Goal: Task Accomplishment & Management: Manage account settings

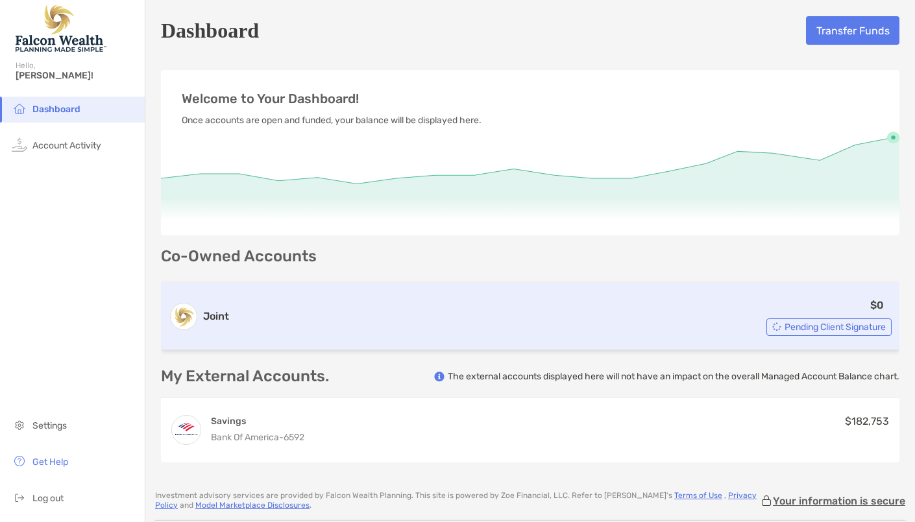
click at [839, 338] on div "Joint $0 Pending Client Signature" at bounding box center [530, 317] width 739 height 68
click at [838, 328] on span "Pending Client Signature" at bounding box center [835, 327] width 101 height 7
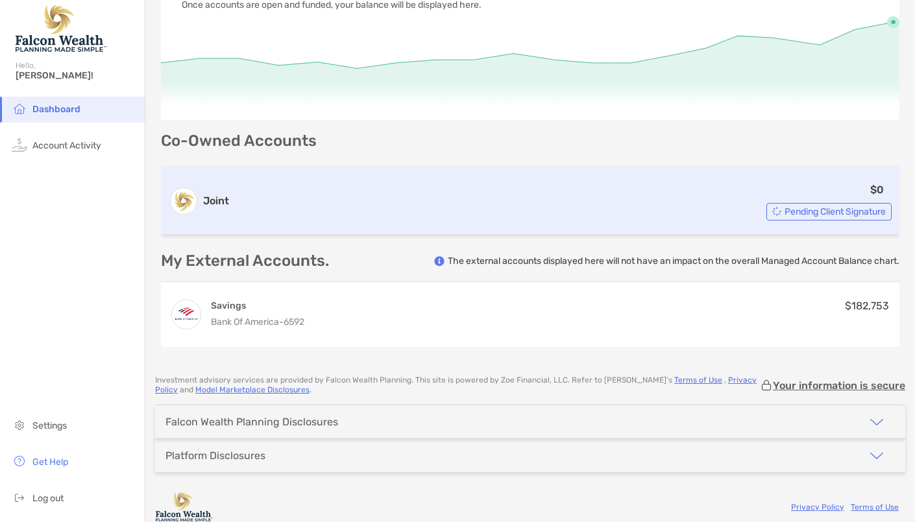
scroll to position [117, 0]
click at [851, 212] on span "Pending Client Signature" at bounding box center [835, 210] width 101 height 7
click at [785, 214] on span "Pending Client Signature" at bounding box center [835, 210] width 101 height 7
click at [523, 230] on div "Joint $0 Pending Client Signature" at bounding box center [530, 200] width 739 height 68
click at [530, 216] on div "$0 Pending Client Signature" at bounding box center [562, 199] width 657 height 39
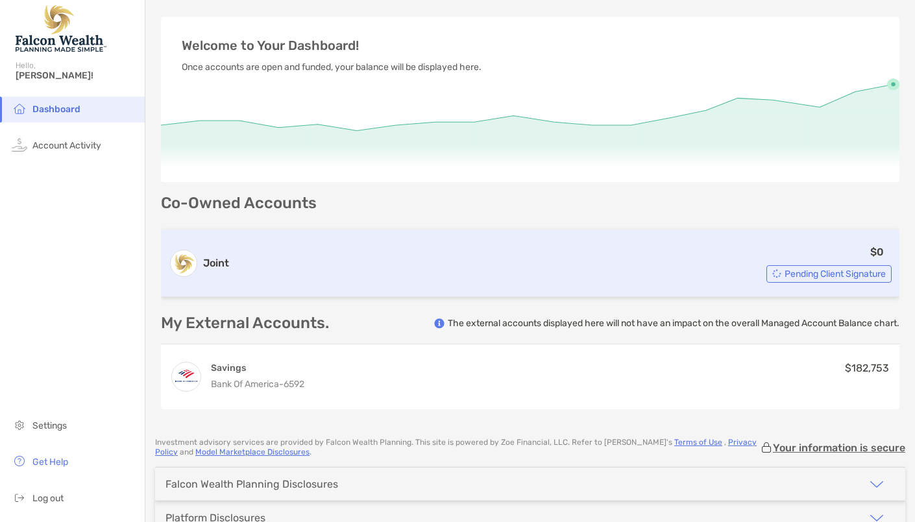
scroll to position [0, 0]
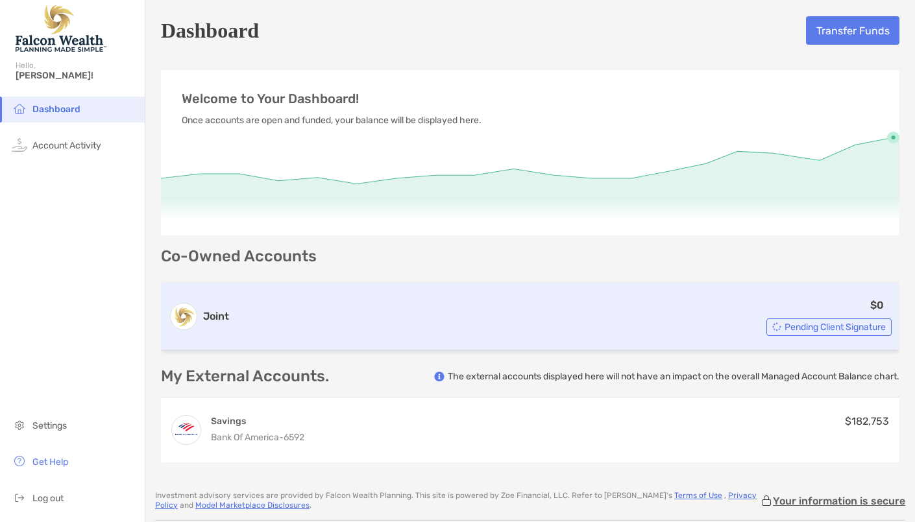
click at [837, 338] on div "Joint $0 Pending Client Signature" at bounding box center [530, 317] width 739 height 68
click at [794, 326] on span "Pending Client Signature" at bounding box center [835, 327] width 101 height 7
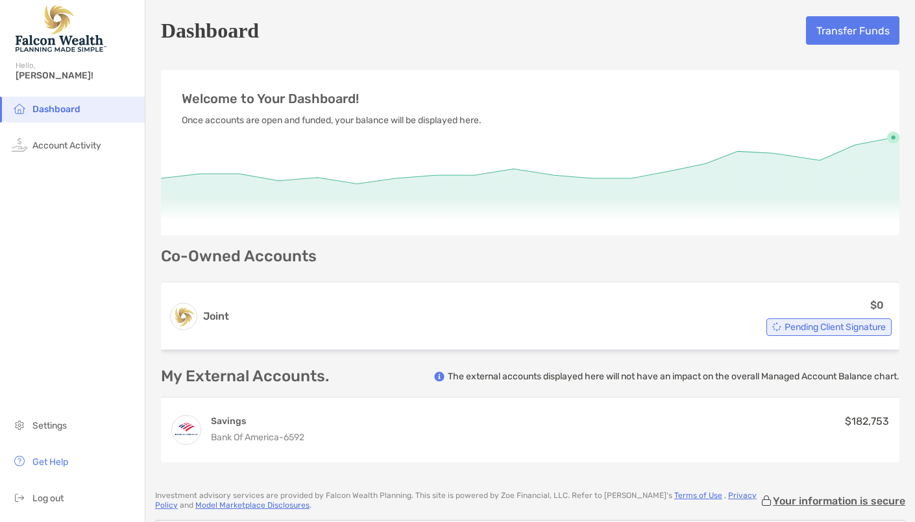
click at [859, 387] on div "My External Accounts. The external accounts displayed here will not have an imp…" at bounding box center [530, 416] width 739 height 94
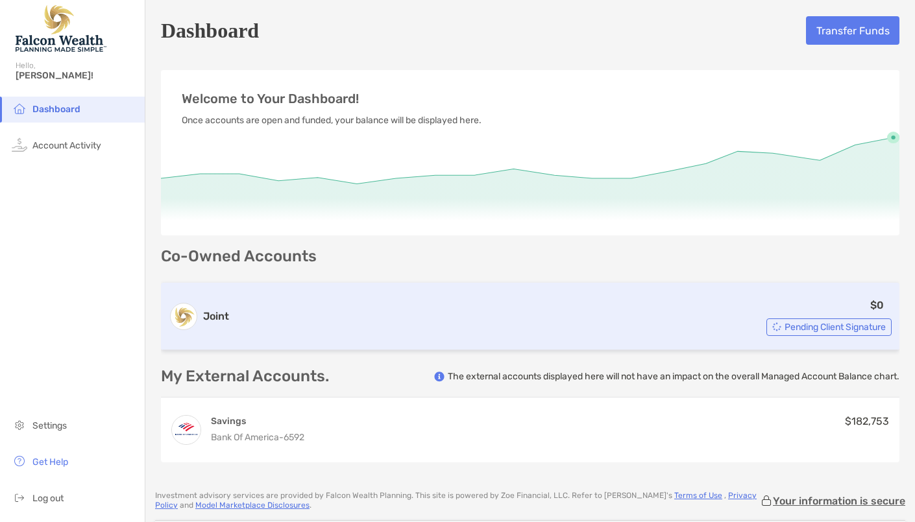
click at [831, 326] on span "Pending Client Signature" at bounding box center [835, 327] width 101 height 7
click at [828, 331] on span "Pending Client Signature" at bounding box center [835, 327] width 101 height 7
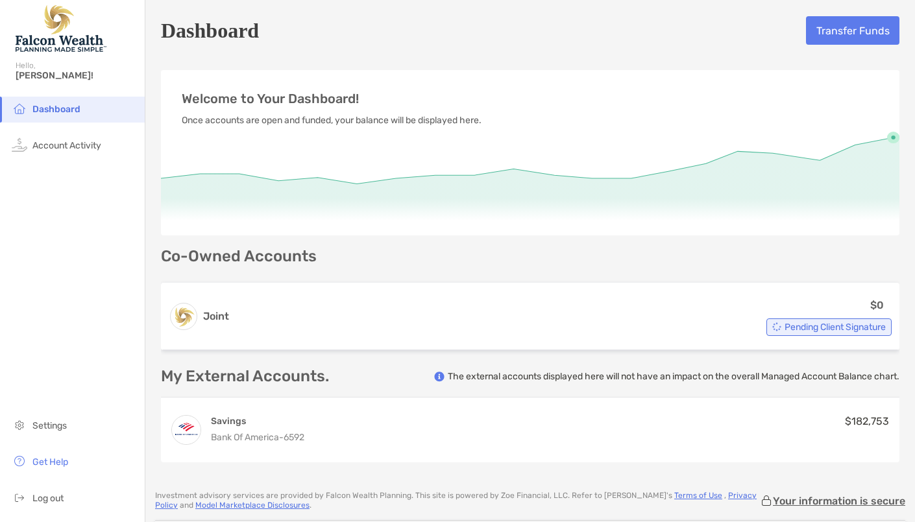
click at [252, 271] on div "Co-Owned Accounts Joint $0 Pending Client Signature My External Accounts. The e…" at bounding box center [530, 356] width 739 height 214
click at [263, 251] on p "Co-Owned Accounts" at bounding box center [530, 257] width 739 height 16
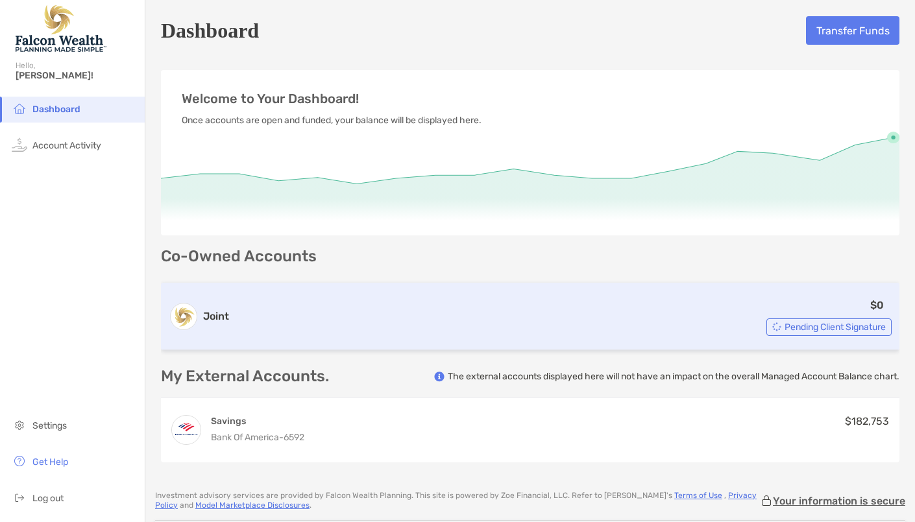
click at [857, 333] on div "Pending Client Signature" at bounding box center [829, 328] width 125 height 18
click at [855, 328] on span "Pending Client Signature" at bounding box center [835, 327] width 101 height 7
click at [841, 328] on span "Pending Client Signature" at bounding box center [835, 327] width 101 height 7
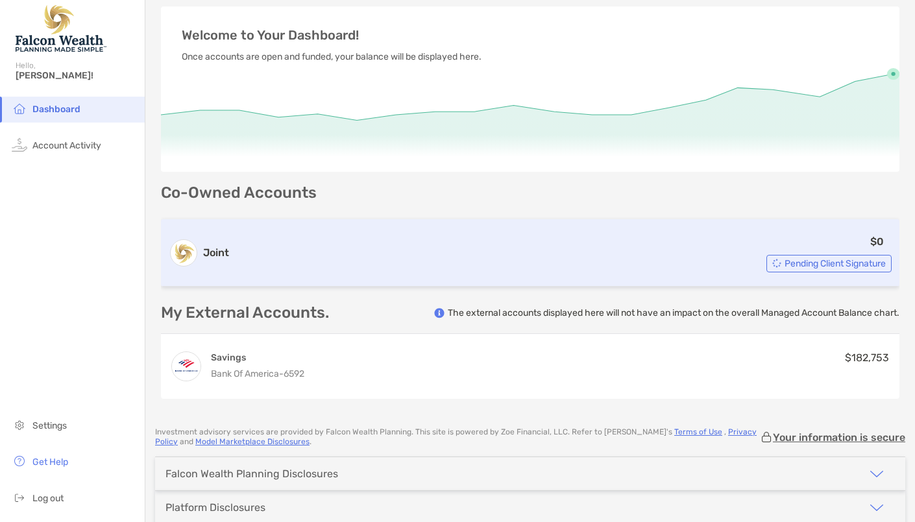
scroll to position [125, 0]
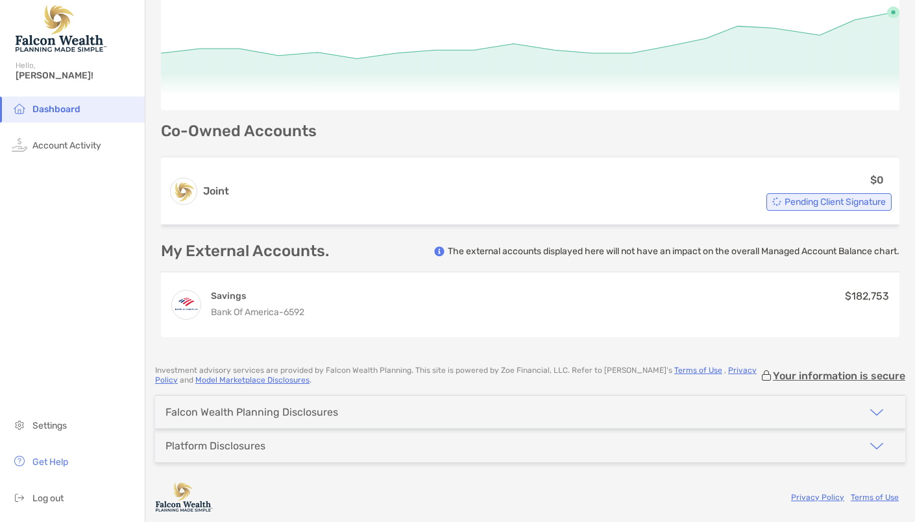
click at [870, 412] on img "button" at bounding box center [877, 413] width 16 height 16
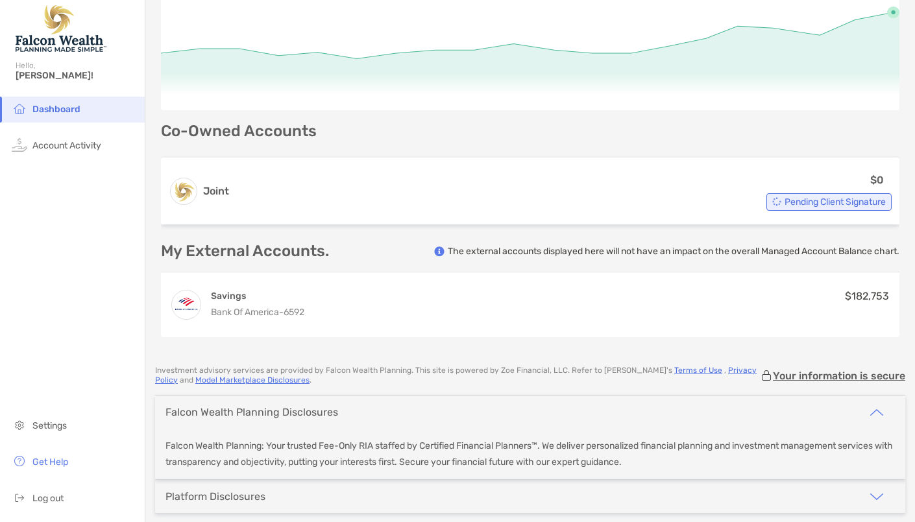
scroll to position [176, 0]
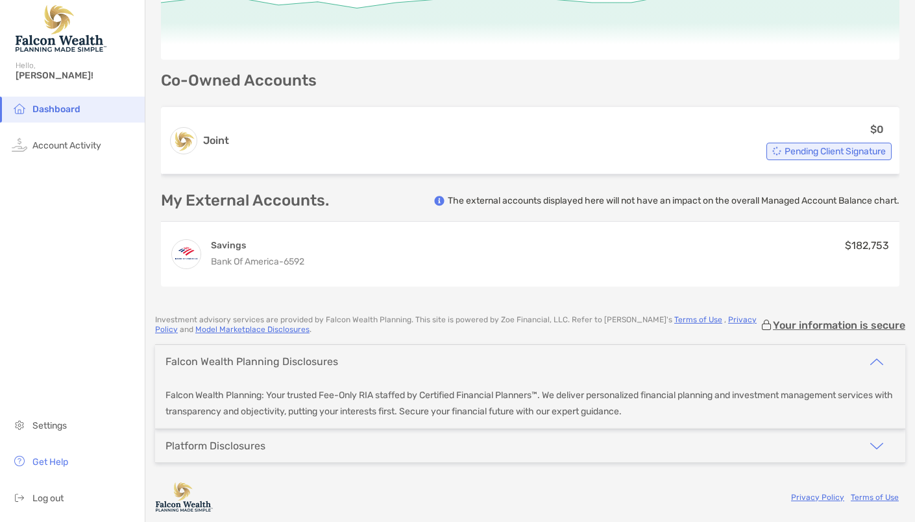
click at [873, 452] on button "button" at bounding box center [876, 446] width 57 height 33
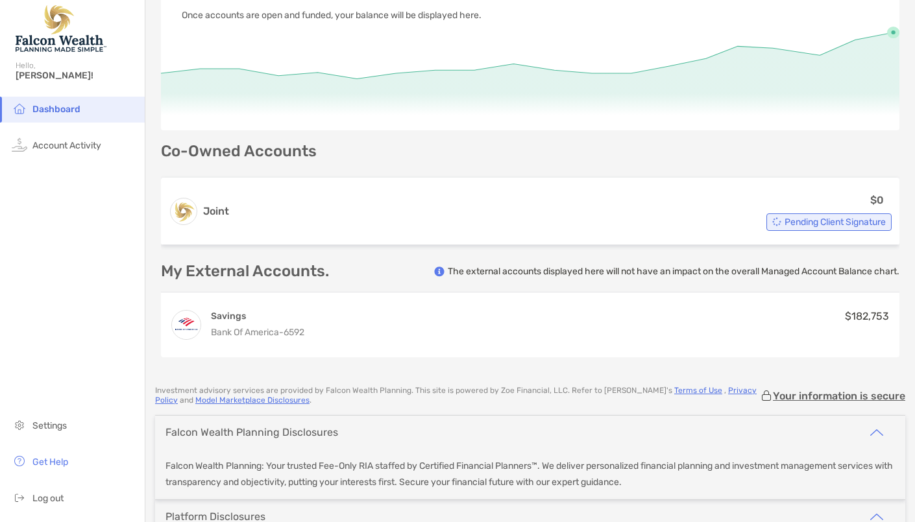
scroll to position [85, 0]
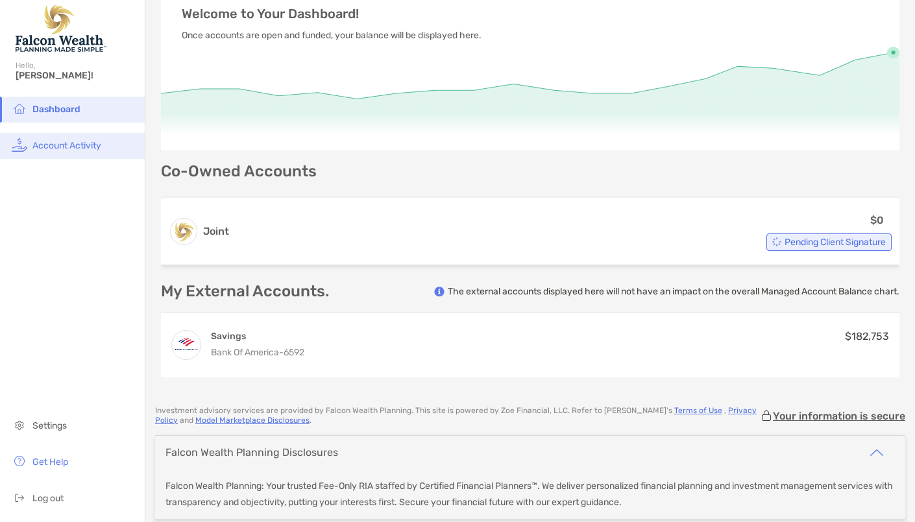
click at [69, 145] on span "Account Activity" at bounding box center [66, 145] width 69 height 11
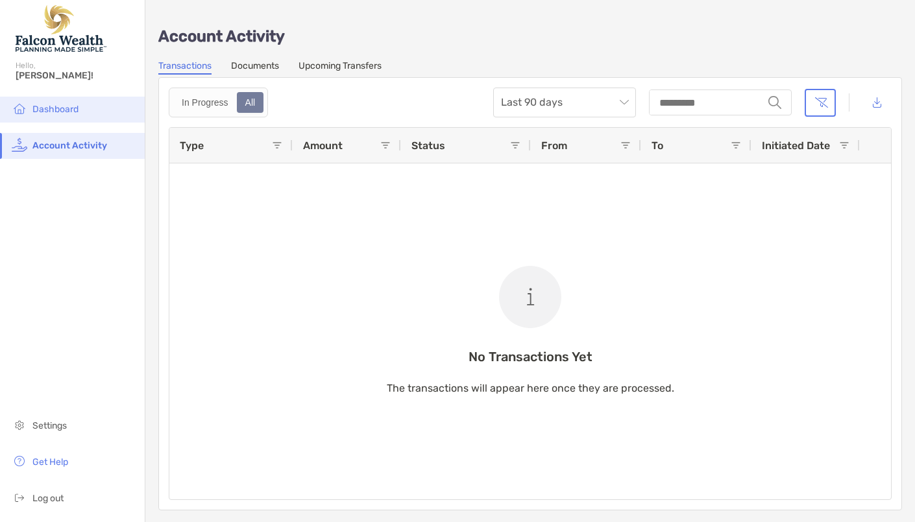
click at [66, 107] on span "Dashboard" at bounding box center [55, 109] width 46 height 11
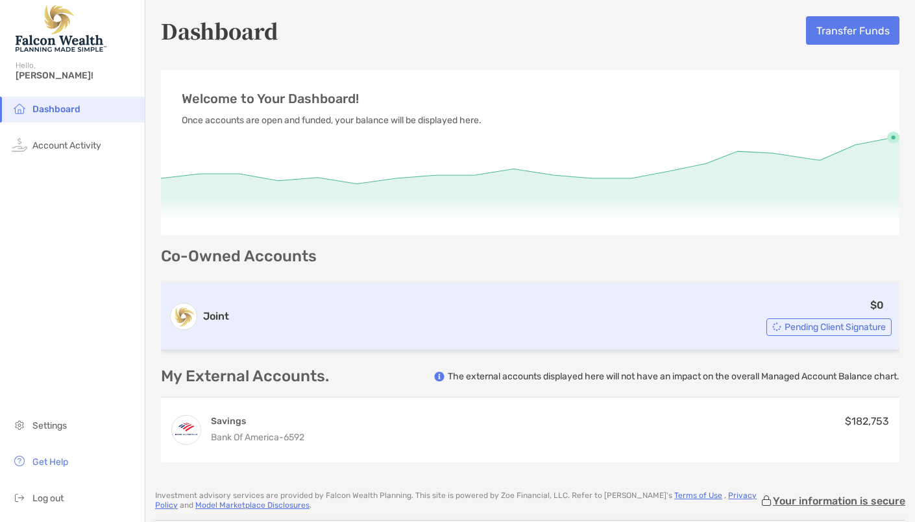
click at [844, 330] on span "Pending Client Signature" at bounding box center [835, 327] width 101 height 7
click at [216, 315] on h3 "Joint" at bounding box center [216, 317] width 26 height 16
click at [219, 315] on h3 "Joint" at bounding box center [216, 317] width 26 height 16
click at [253, 322] on div "$0 Pending Client Signature" at bounding box center [562, 316] width 657 height 39
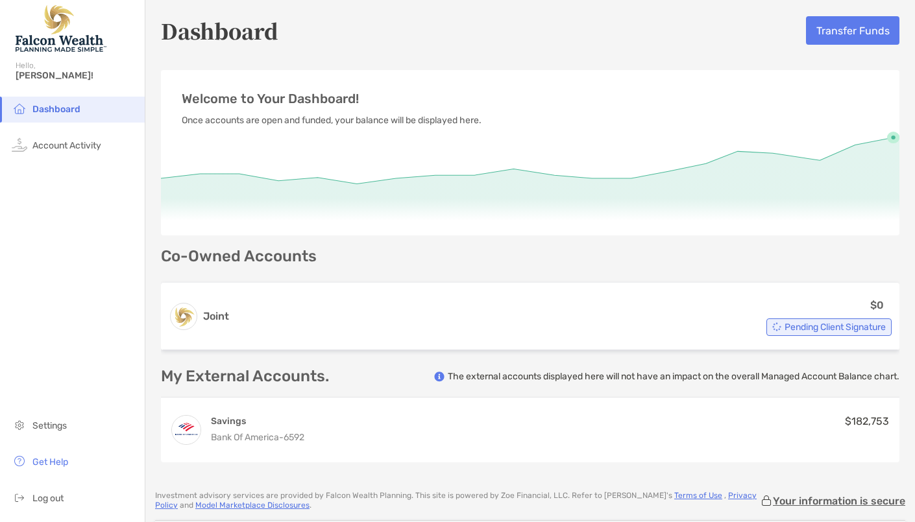
click at [42, 107] on span "Dashboard" at bounding box center [56, 109] width 48 height 11
click at [75, 110] on span "Dashboard" at bounding box center [56, 109] width 48 height 11
click at [51, 118] on li "Dashboard" at bounding box center [72, 110] width 145 height 26
click at [27, 71] on span "[PERSON_NAME]!" at bounding box center [76, 75] width 121 height 11
click at [49, 428] on span "Settings" at bounding box center [49, 426] width 34 height 11
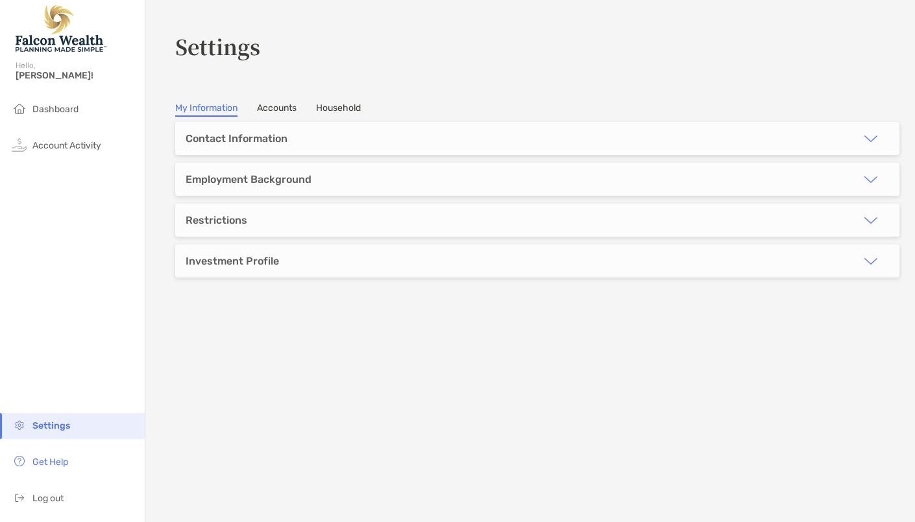
click at [282, 103] on link "Accounts" at bounding box center [277, 110] width 40 height 14
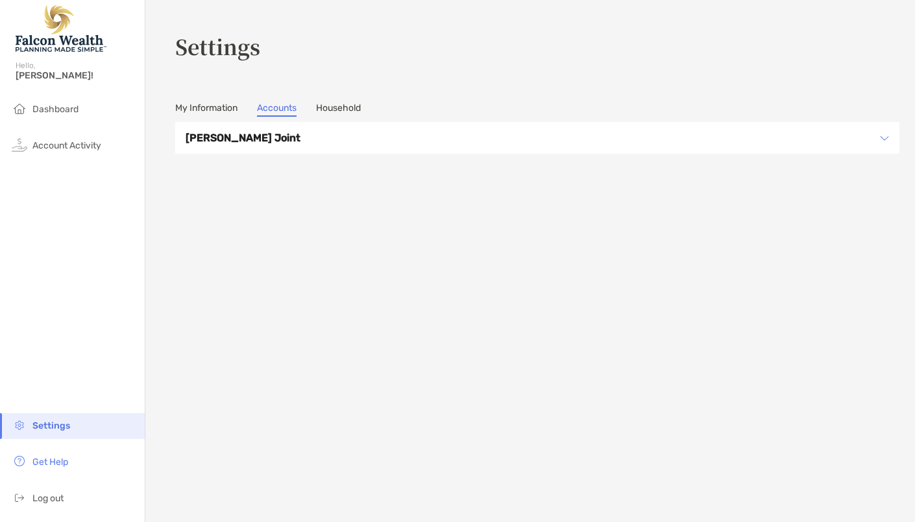
click at [247, 140] on h3 "[PERSON_NAME] Joint" at bounding box center [529, 138] width 687 height 16
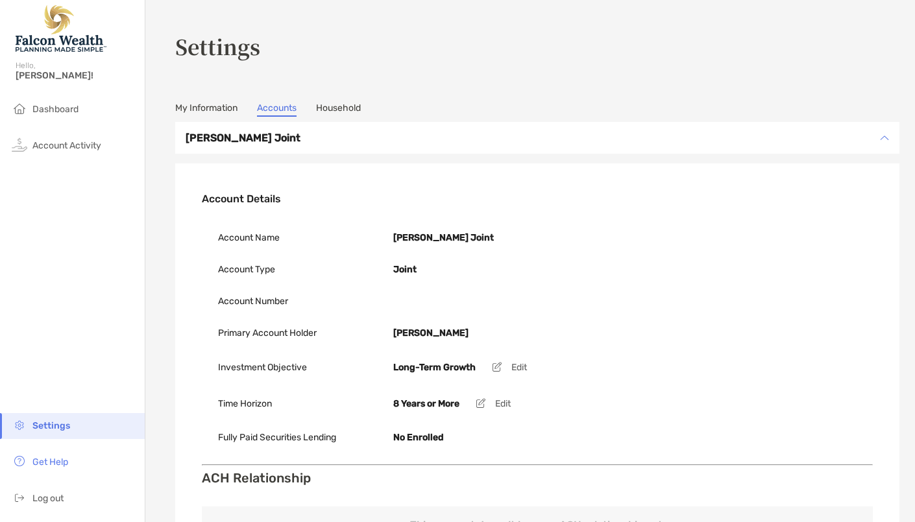
click at [352, 108] on link "Household" at bounding box center [338, 110] width 45 height 14
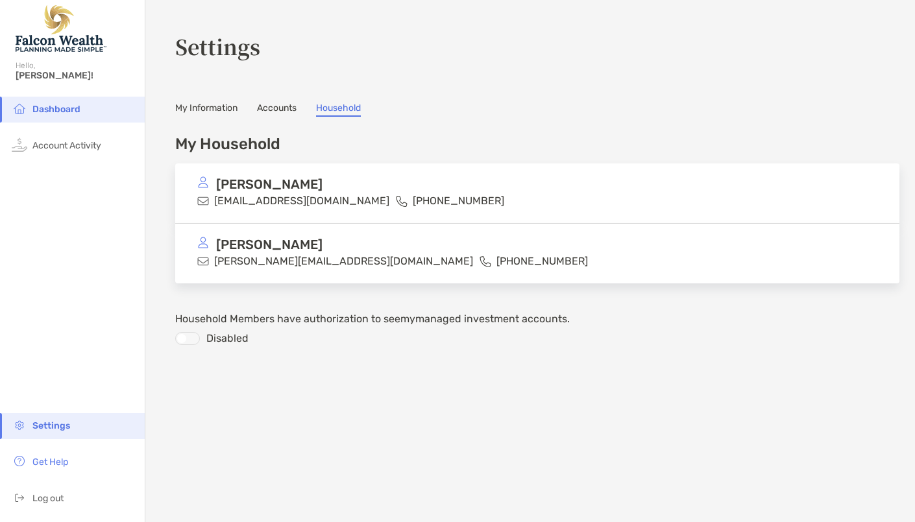
click at [288, 255] on p "[PERSON_NAME][EMAIL_ADDRESS][DOMAIN_NAME]" at bounding box center [343, 261] width 259 height 16
click at [197, 109] on link "My Information" at bounding box center [206, 110] width 62 height 14
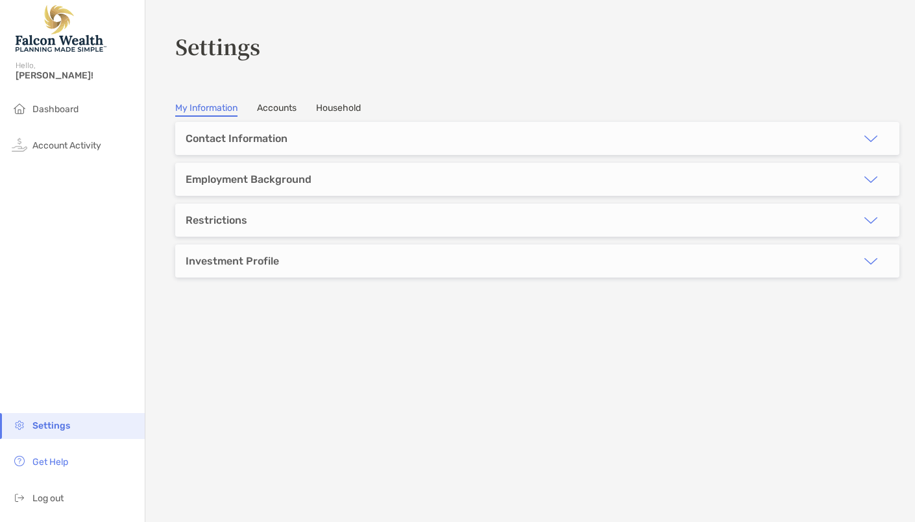
click at [230, 257] on div "Investment Profile" at bounding box center [232, 261] width 93 height 12
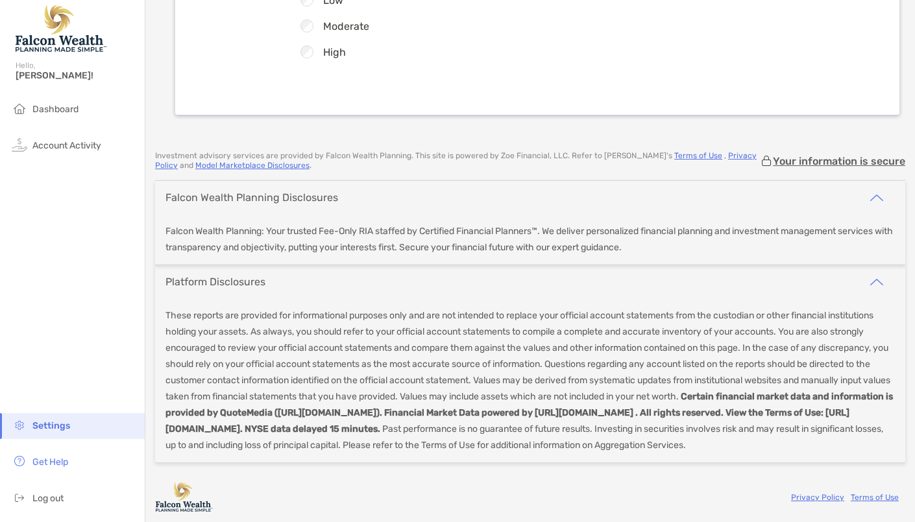
scroll to position [572, 0]
